Goal: Task Accomplishment & Management: Complete application form

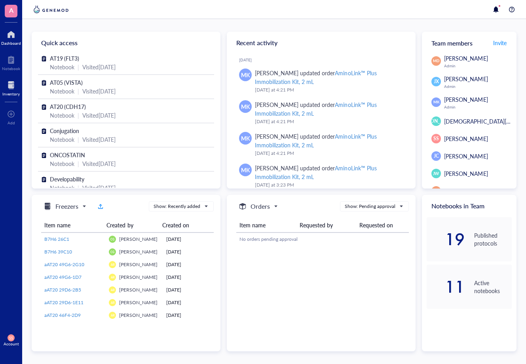
click at [11, 92] on div "Inventory" at bounding box center [10, 93] width 17 height 5
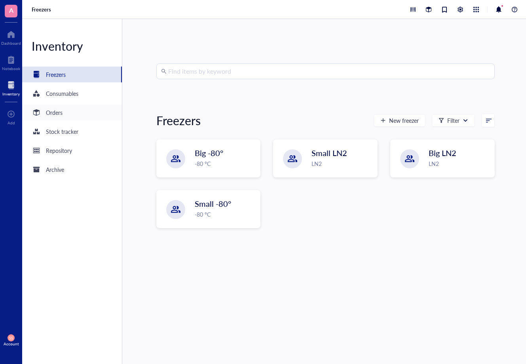
click at [64, 114] on div "Orders" at bounding box center [72, 112] width 100 height 16
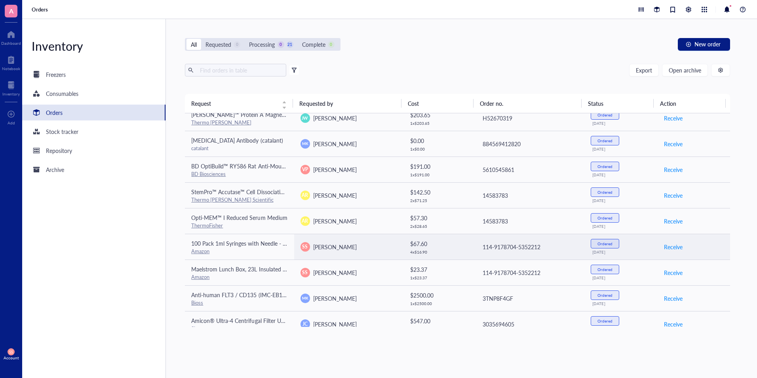
scroll to position [327, 0]
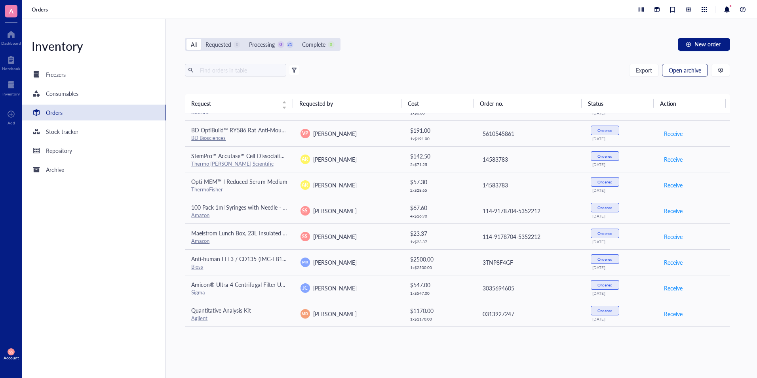
click at [526, 70] on span "Open archive" at bounding box center [684, 70] width 32 height 6
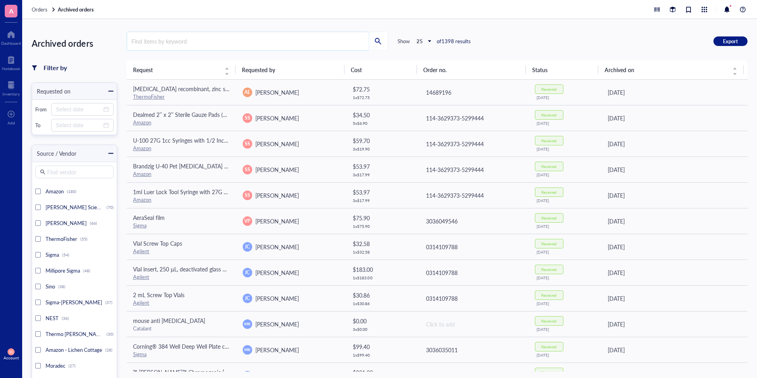
click at [238, 42] on input "search" at bounding box center [247, 41] width 241 height 18
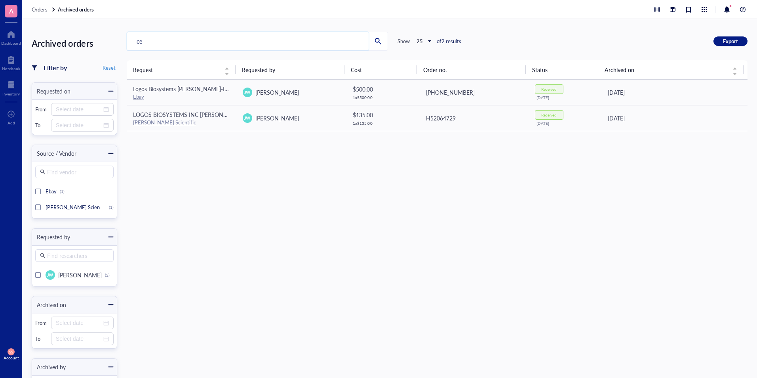
type input "c"
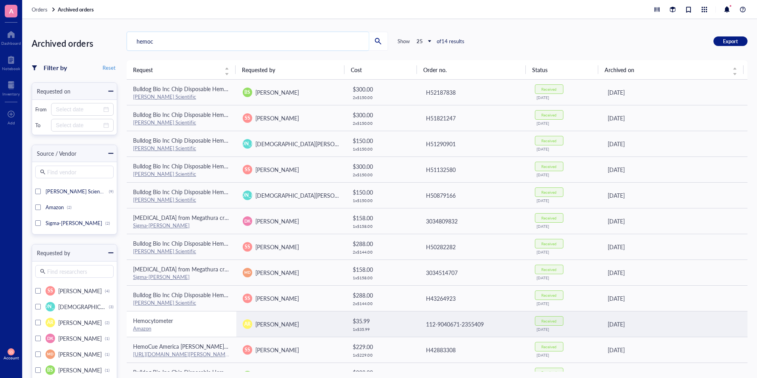
type input "hemoc"
click at [157, 320] on span "Hemocytometer" at bounding box center [153, 320] width 40 height 8
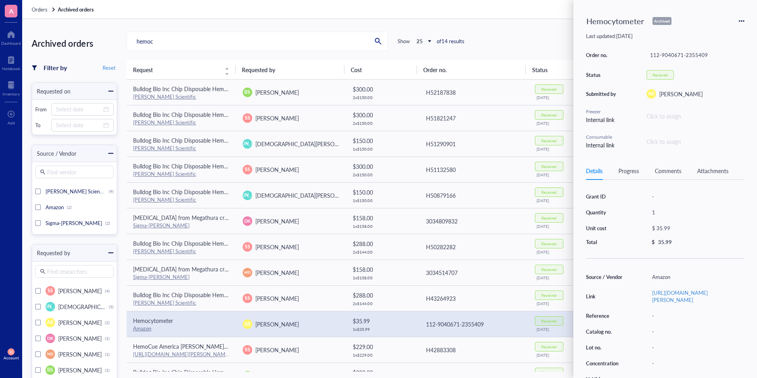
scroll to position [101, 0]
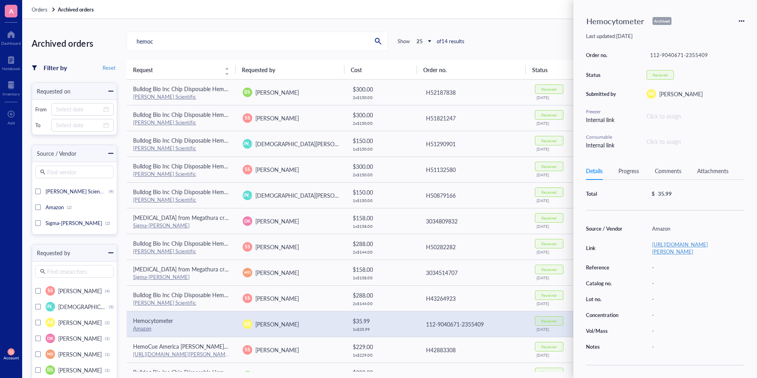
click at [526, 240] on link "[URL][DOMAIN_NAME][PERSON_NAME]" at bounding box center [680, 247] width 56 height 15
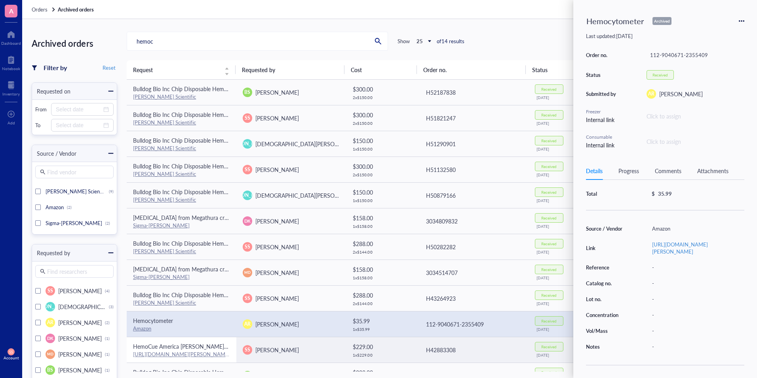
scroll to position [0, 0]
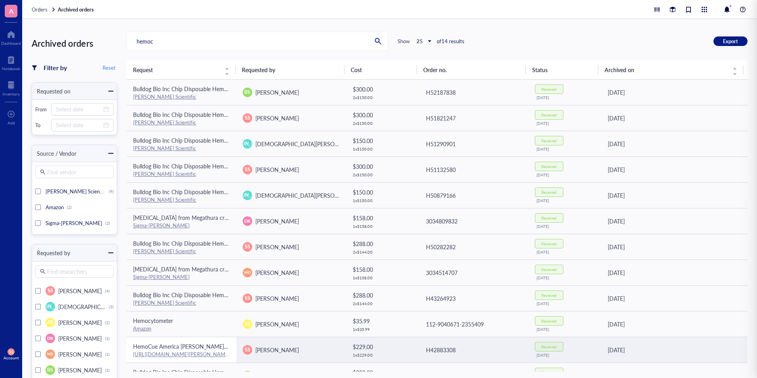
click at [177, 349] on span "HemoCue America [PERSON_NAME] [PERSON_NAME]™ Hemoccult™ Fecal Occult Blood Slid…" at bounding box center [265, 346] width 265 height 8
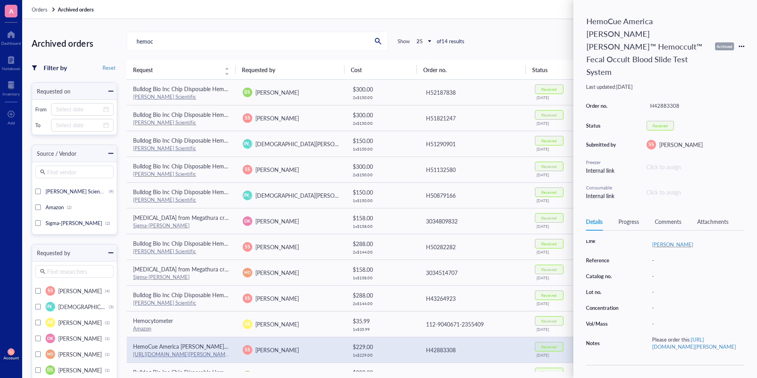
scroll to position [75, 0]
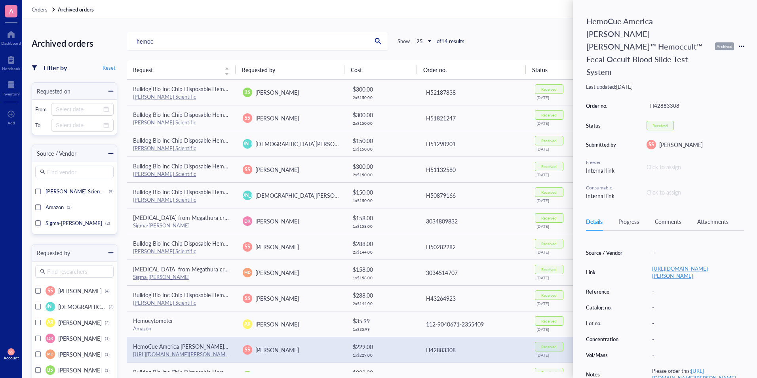
click at [526, 264] on link "[URL][DOMAIN_NAME][PERSON_NAME]" at bounding box center [680, 271] width 56 height 15
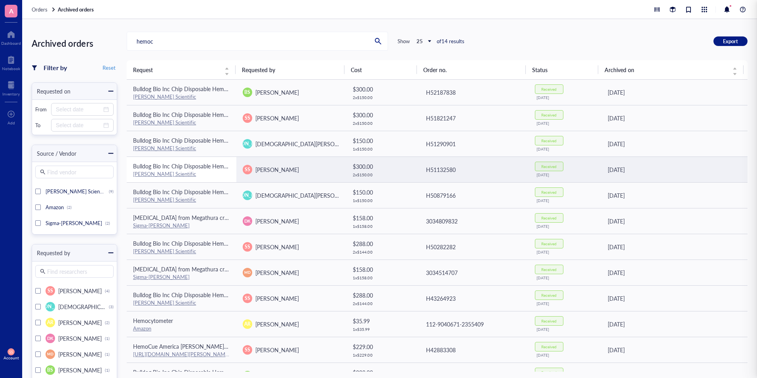
click at [173, 170] on div "[PERSON_NAME] Scientific" at bounding box center [181, 173] width 97 height 7
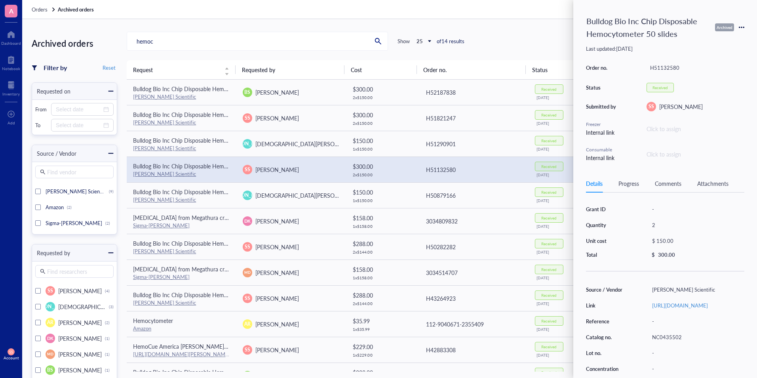
scroll to position [93, 0]
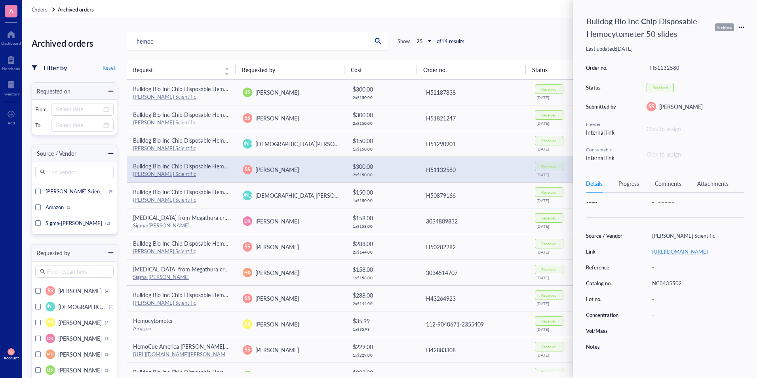
click at [526, 247] on link "[URL][DOMAIN_NAME]" at bounding box center [680, 251] width 56 height 8
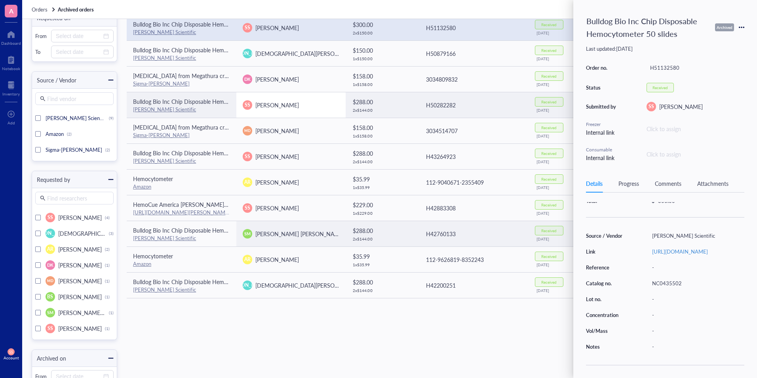
scroll to position [0, 0]
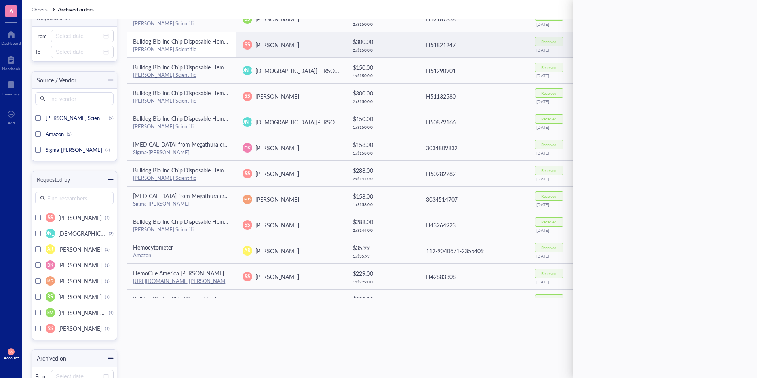
click at [176, 48] on div "[PERSON_NAME] Scientific" at bounding box center [181, 49] width 97 height 7
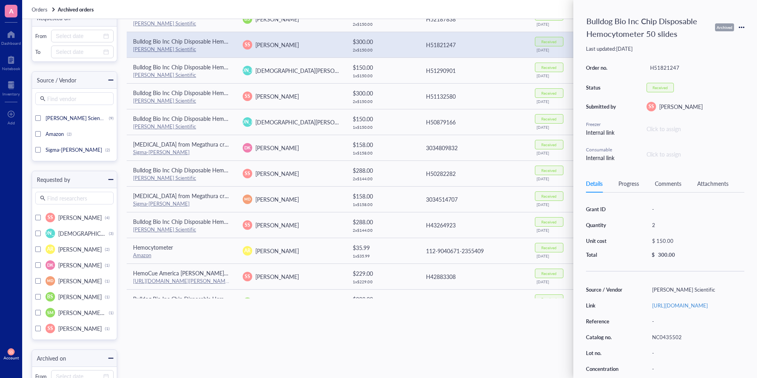
click at [526, 241] on div "Grant ID - Quantity 2 Unit cost $ 150.00 Total $ 300.00" at bounding box center [665, 230] width 158 height 55
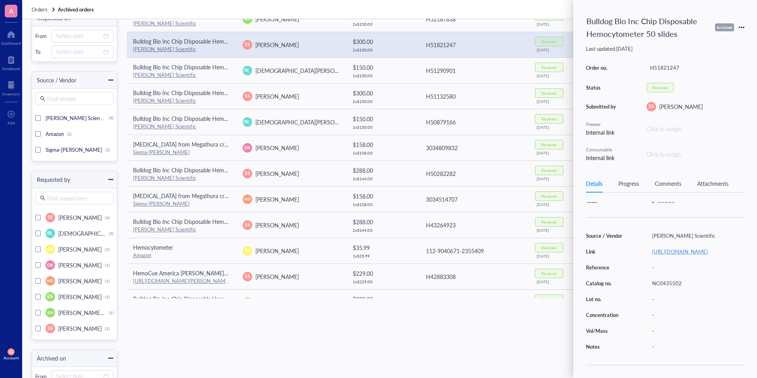
click at [526, 247] on link "[URL][DOMAIN_NAME]" at bounding box center [680, 251] width 56 height 8
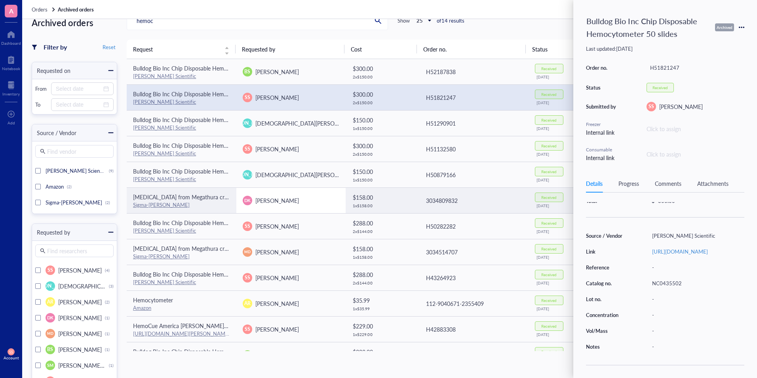
scroll to position [0, 0]
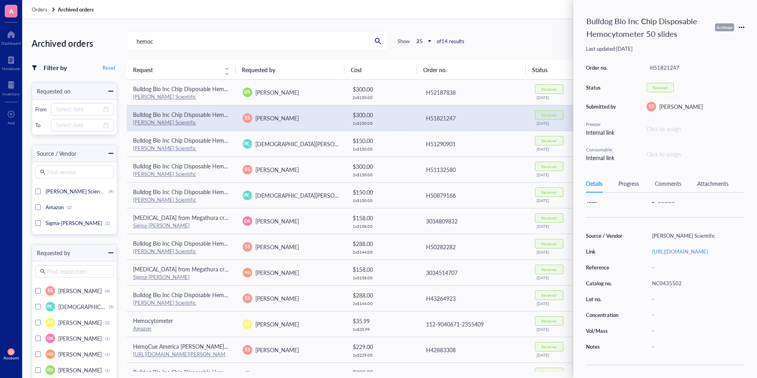
click at [526, 27] on icon at bounding box center [741, 28] width 6 height 6
click at [526, 38] on span "Request again" at bounding box center [713, 38] width 50 height 9
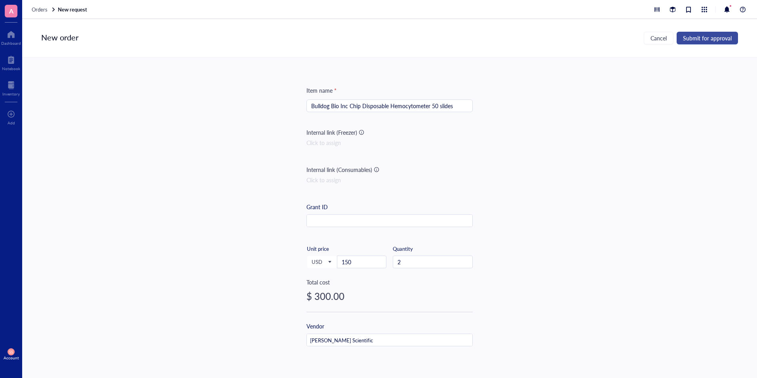
click at [526, 40] on span "Submit for approval" at bounding box center [707, 38] width 49 height 6
